Goal: Task Accomplishment & Management: Use online tool/utility

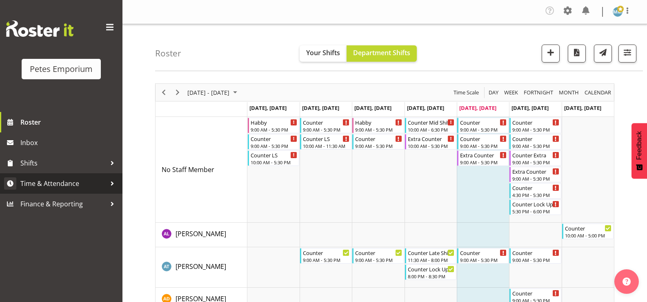
click at [73, 183] on span "Time & Attendance" at bounding box center [63, 183] width 86 height 12
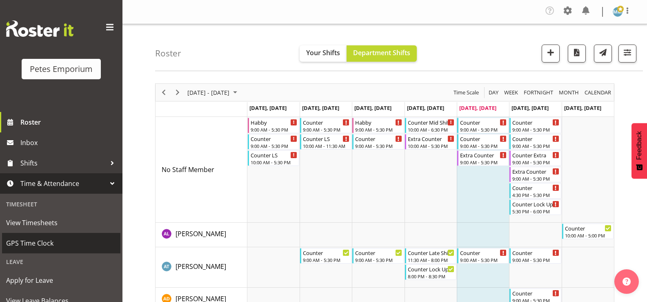
click at [44, 243] on span "GPS Time Clock" at bounding box center [61, 243] width 110 height 12
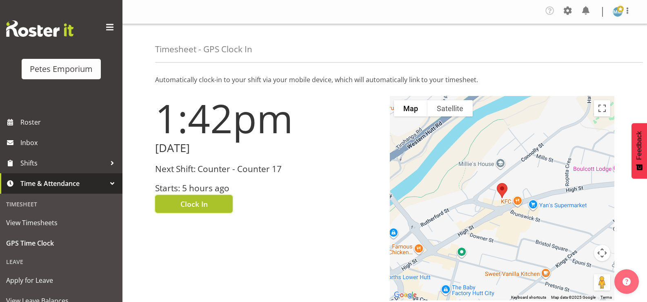
click at [197, 200] on span "Clock In" at bounding box center [193, 203] width 27 height 11
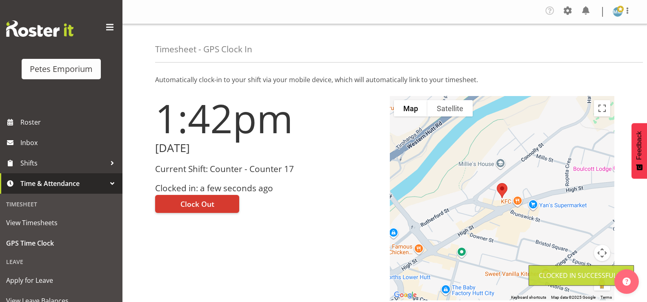
click at [621, 15] on img at bounding box center [617, 12] width 10 height 10
click at [585, 45] on link "Log Out" at bounding box center [593, 45] width 78 height 15
